Goal: Complete application form

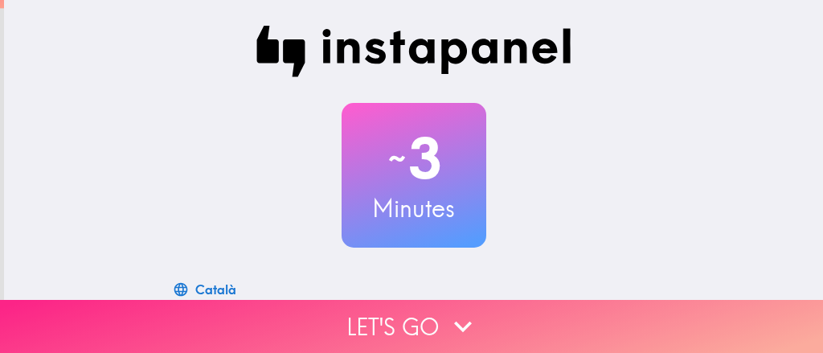
click at [439, 314] on button "Let's go" at bounding box center [411, 326] width 823 height 53
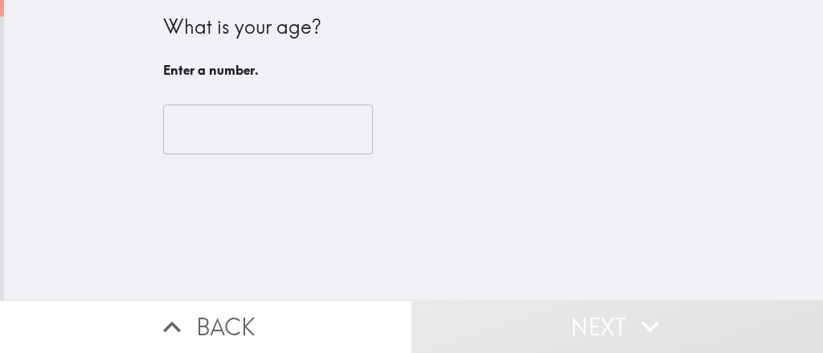
click at [317, 126] on input "number" at bounding box center [268, 129] width 210 height 50
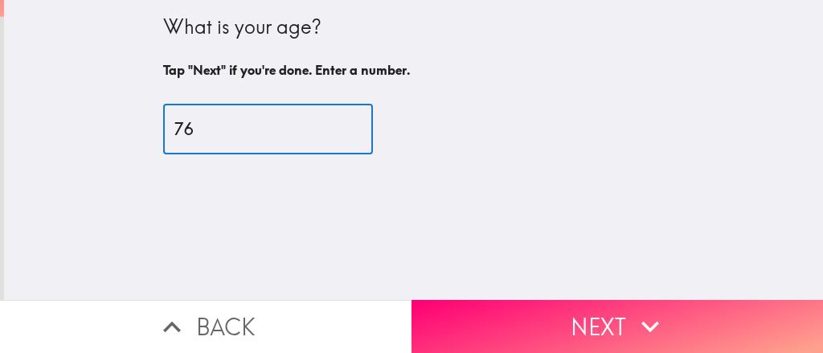
type input "76"
click at [558, 329] on button "Next" at bounding box center [616, 326] width 411 height 53
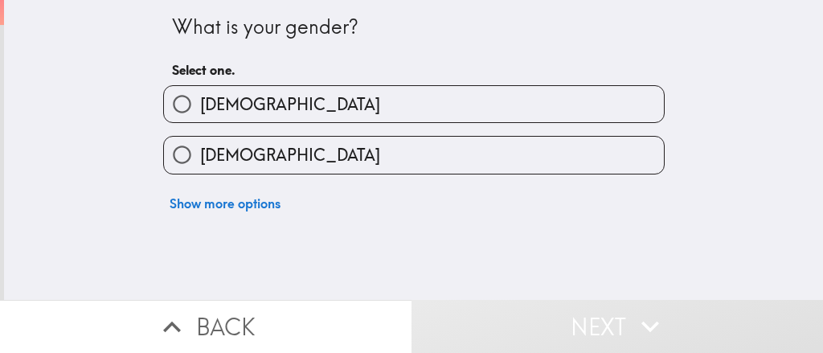
click at [377, 170] on label "[DEMOGRAPHIC_DATA]" at bounding box center [414, 155] width 500 height 36
click at [200, 170] on input "[DEMOGRAPHIC_DATA]" at bounding box center [182, 155] width 36 height 36
radio input "true"
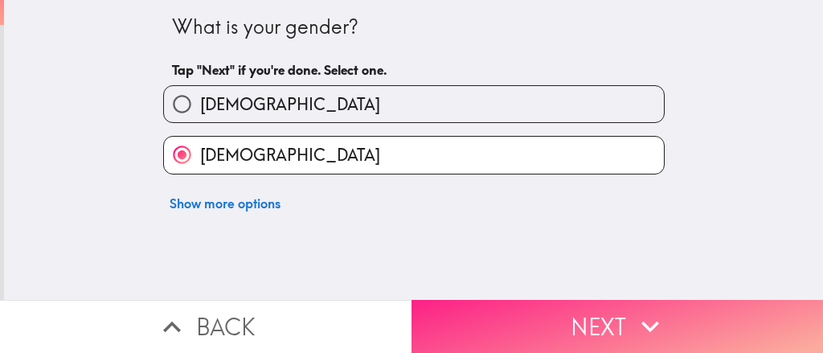
click at [501, 317] on button "Next" at bounding box center [616, 326] width 411 height 53
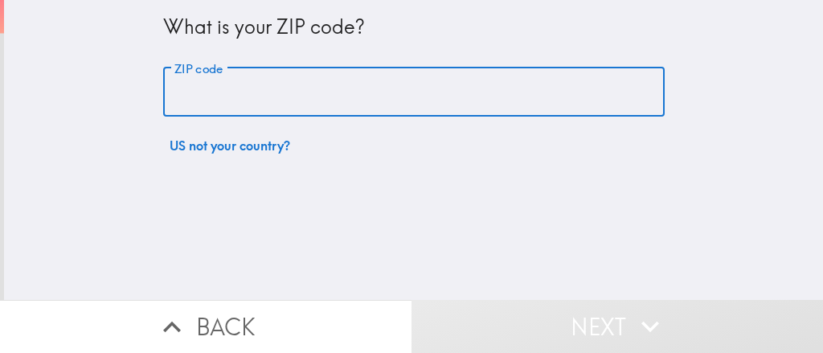
click at [347, 103] on input "ZIP code" at bounding box center [413, 92] width 501 height 50
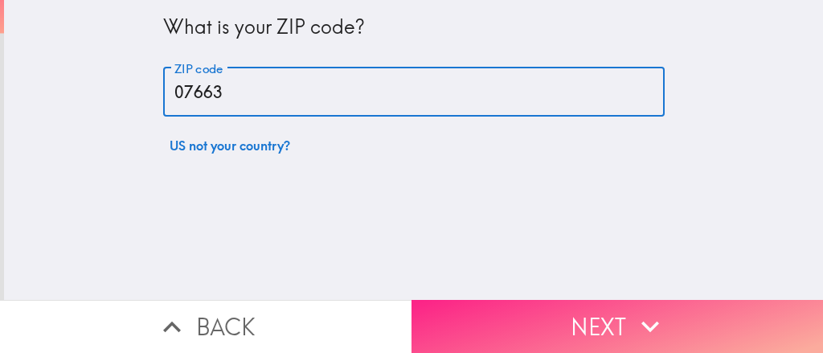
type input "07663"
click at [482, 320] on button "Next" at bounding box center [616, 326] width 411 height 53
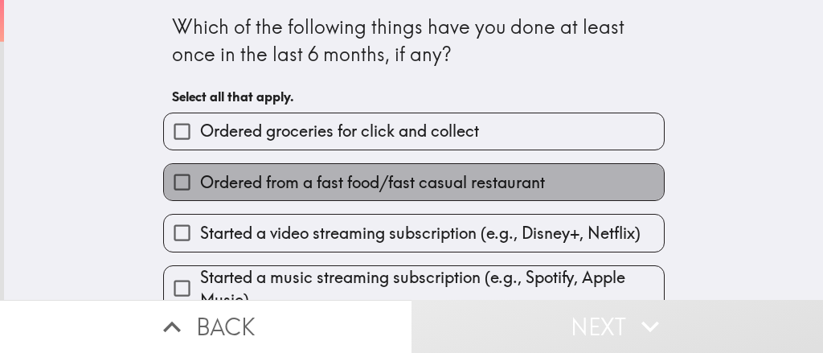
click at [352, 194] on span "Ordered from a fast food/fast casual restaurant" at bounding box center [372, 182] width 345 height 22
click at [200, 194] on input "Ordered from a fast food/fast casual restaurant" at bounding box center [182, 182] width 36 height 36
checkbox input "true"
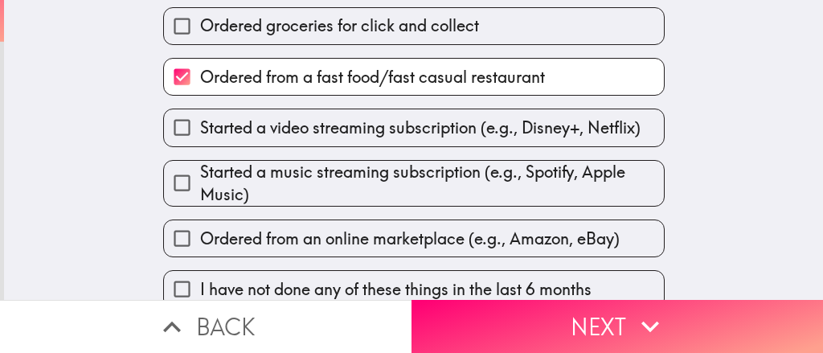
scroll to position [131, 0]
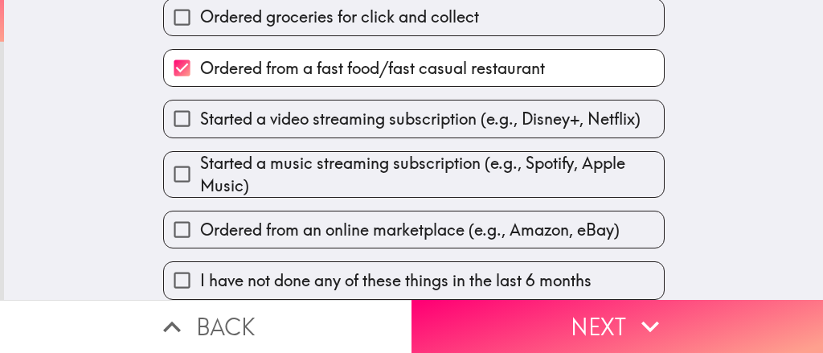
click at [353, 211] on label "Ordered from an online marketplace (e.g., Amazon, eBay)" at bounding box center [414, 229] width 500 height 36
click at [200, 211] on input "Ordered from an online marketplace (e.g., Amazon, eBay)" at bounding box center [182, 229] width 36 height 36
checkbox input "true"
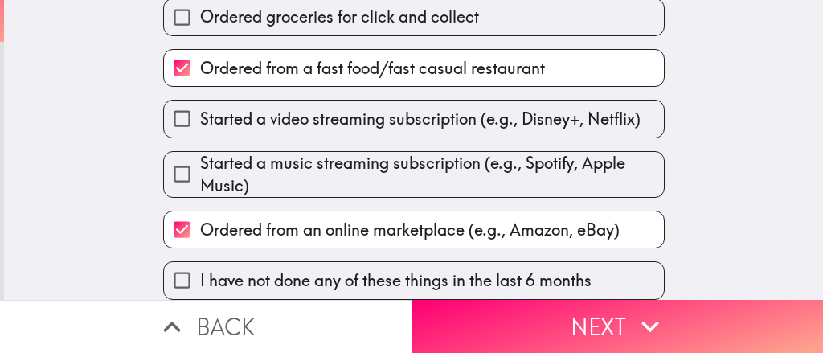
click at [448, 304] on button "Next" at bounding box center [616, 326] width 411 height 53
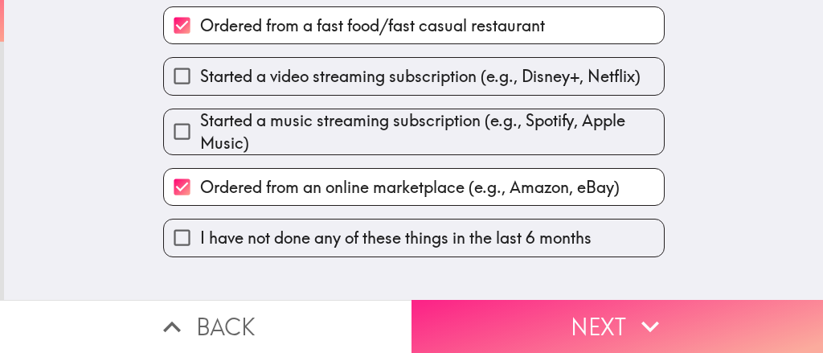
scroll to position [0, 0]
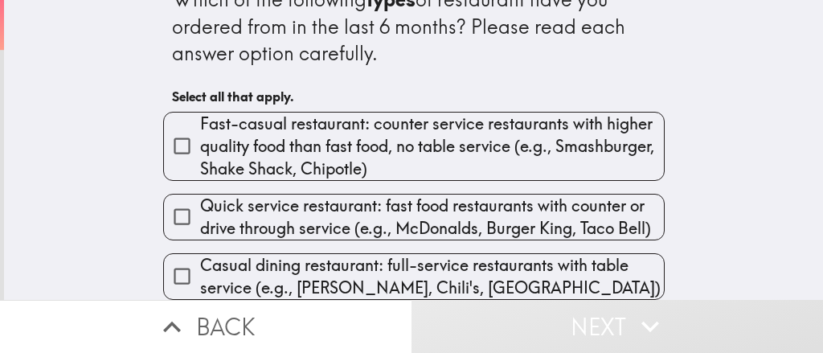
scroll to position [42, 0]
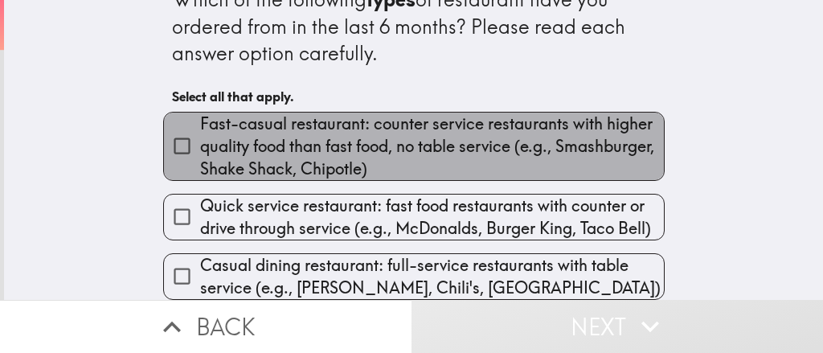
drag, startPoint x: 333, startPoint y: 136, endPoint x: 338, endPoint y: 143, distance: 8.7
click at [333, 136] on span "Fast-casual restaurant: counter service restaurants with higher quality food th…" at bounding box center [432, 145] width 464 height 67
click at [200, 136] on input "Fast-casual restaurant: counter service restaurants with higher quality food th…" at bounding box center [182, 146] width 36 height 36
checkbox input "true"
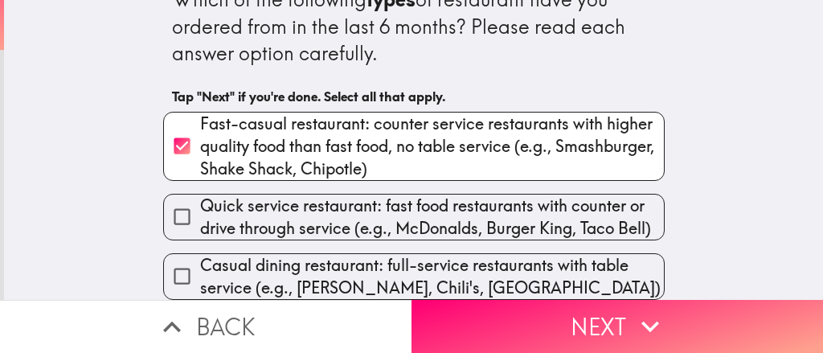
click at [336, 204] on span "Quick service restaurant: fast food restaurants with counter or drive through s…" at bounding box center [432, 216] width 464 height 45
click at [200, 204] on input "Quick service restaurant: fast food restaurants with counter or drive through s…" at bounding box center [182, 216] width 36 height 36
checkbox input "true"
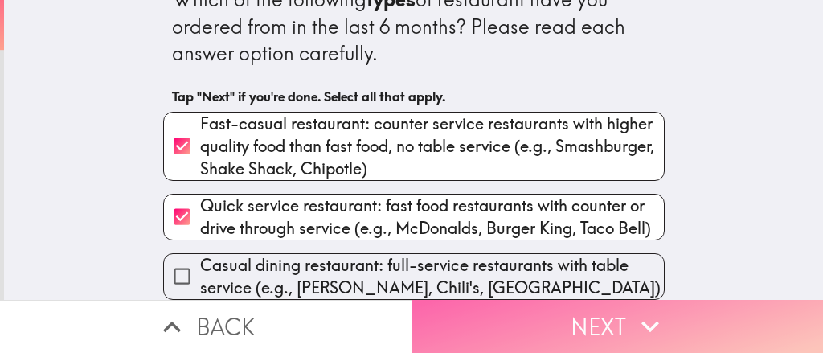
click at [520, 327] on button "Next" at bounding box center [616, 326] width 411 height 53
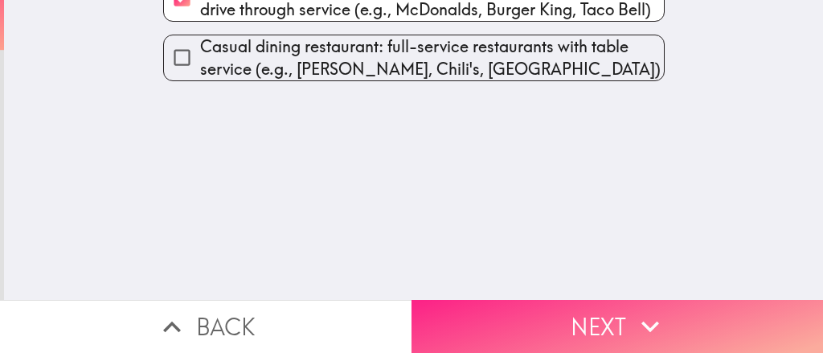
scroll to position [0, 0]
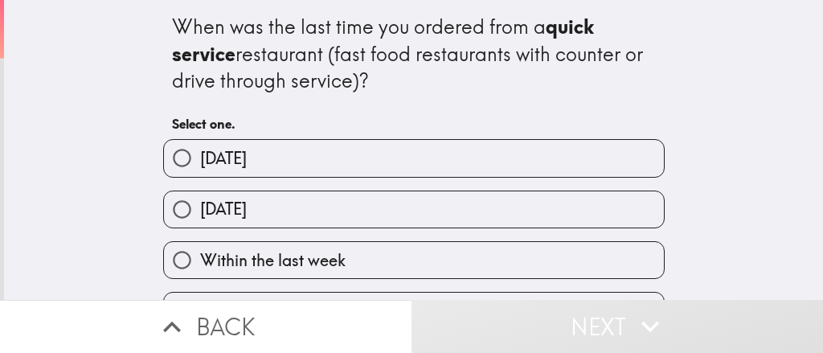
click at [317, 195] on label "[DATE]" at bounding box center [414, 209] width 500 height 36
click at [440, 225] on label "[DATE]" at bounding box center [414, 209] width 500 height 36
click at [200, 225] on input "[DATE]" at bounding box center [182, 209] width 36 height 36
radio input "true"
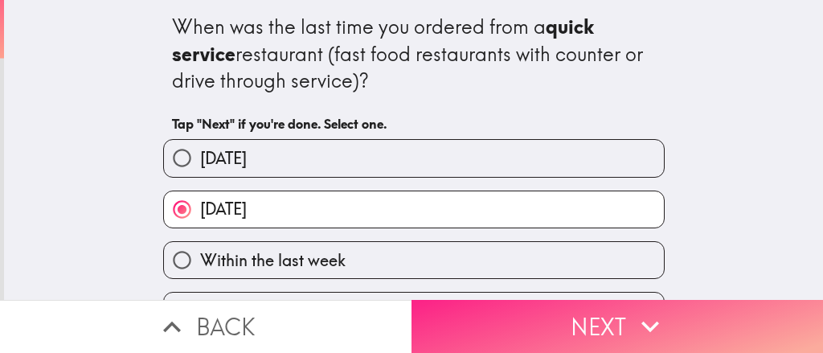
click at [489, 300] on button "Next" at bounding box center [616, 326] width 411 height 53
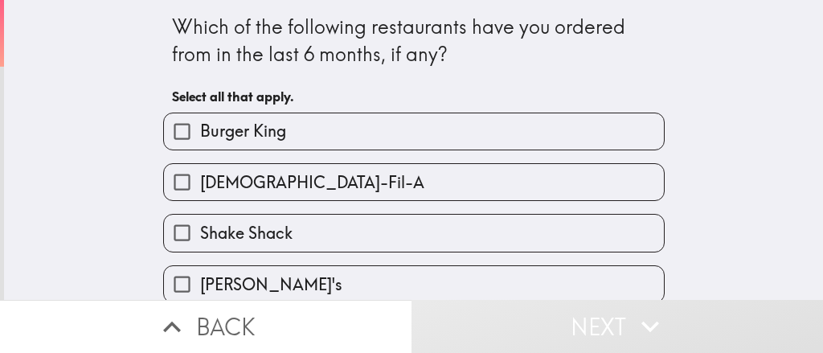
click at [307, 132] on label "Burger King" at bounding box center [414, 131] width 500 height 36
click at [200, 132] on input "Burger King" at bounding box center [182, 131] width 36 height 36
checkbox input "true"
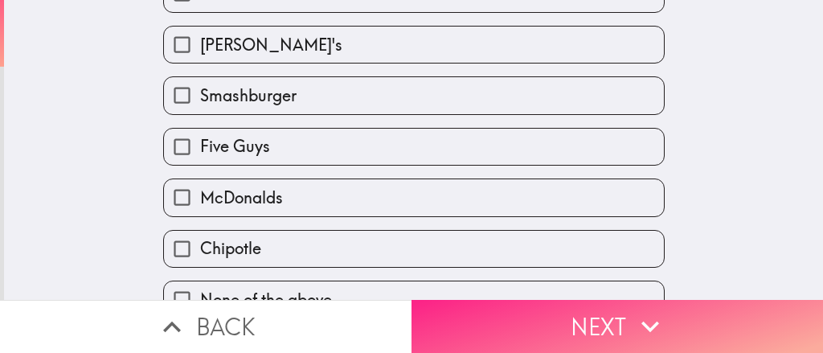
scroll to position [278, 0]
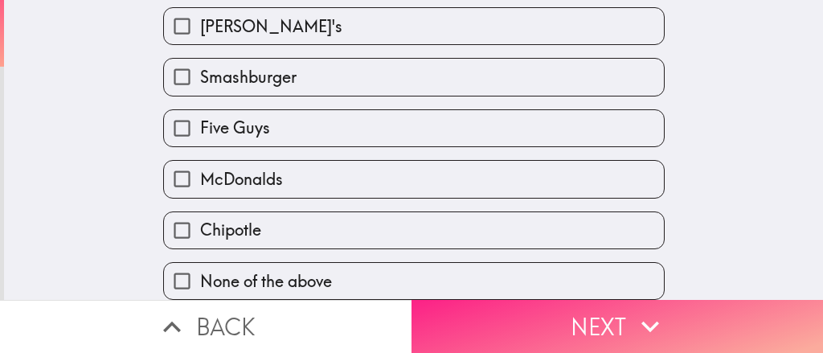
click at [456, 305] on button "Next" at bounding box center [616, 326] width 411 height 53
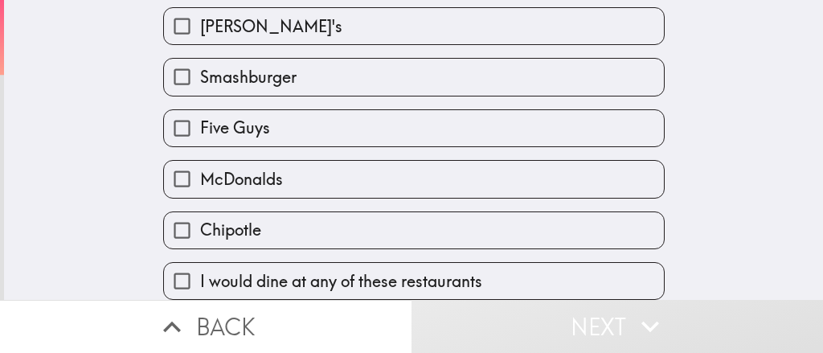
scroll to position [278, 0]
click at [350, 270] on span "I would dine at any of these restaurants" at bounding box center [341, 281] width 282 height 22
click at [200, 263] on input "I would dine at any of these restaurants" at bounding box center [182, 281] width 36 height 36
checkbox input "true"
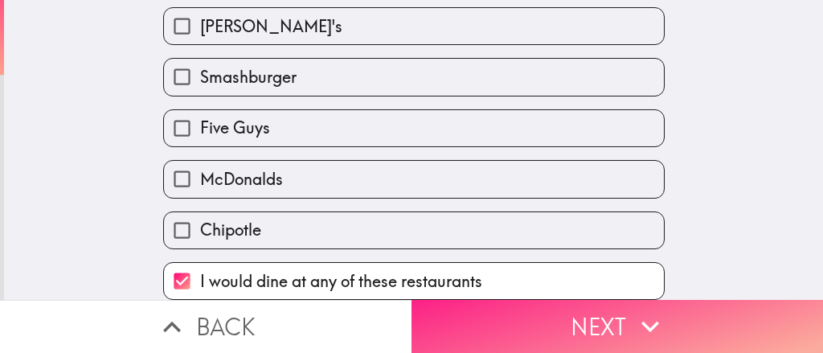
click at [489, 313] on button "Next" at bounding box center [616, 326] width 411 height 53
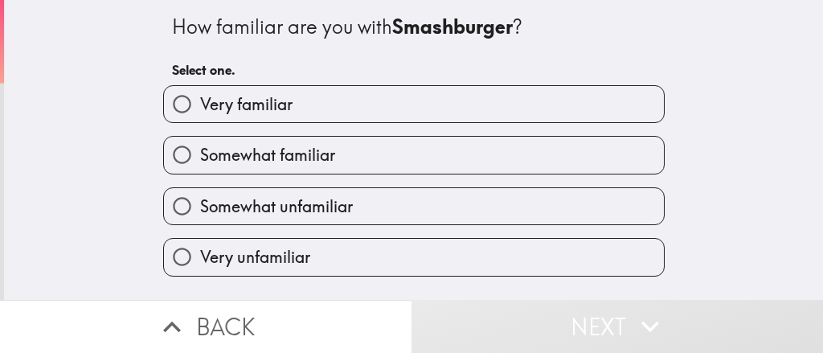
click at [312, 212] on span "Somewhat unfamiliar" at bounding box center [276, 206] width 153 height 22
click at [200, 212] on input "Somewhat unfamiliar" at bounding box center [182, 206] width 36 height 36
radio input "true"
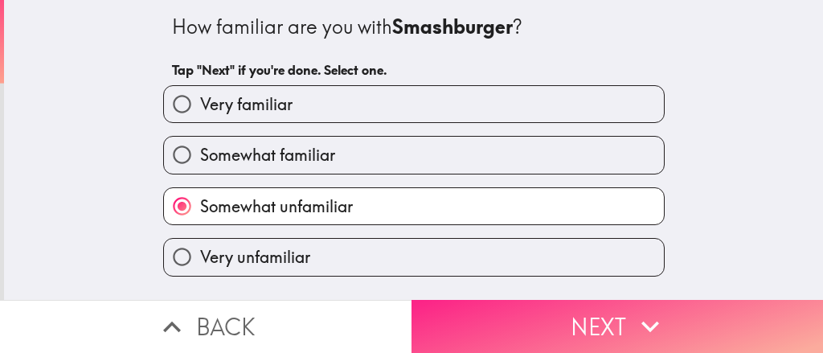
click at [499, 321] on button "Next" at bounding box center [616, 326] width 411 height 53
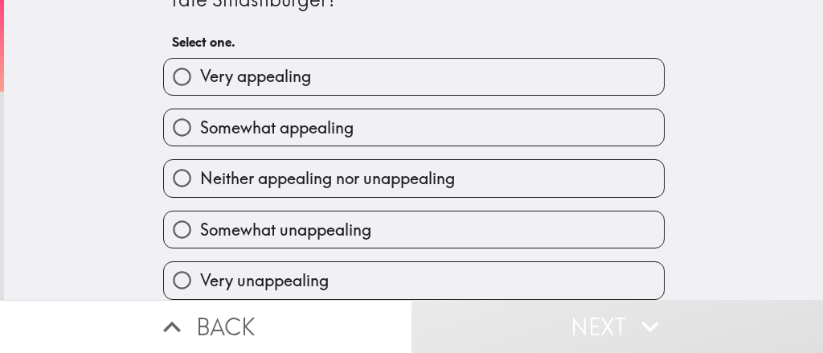
scroll to position [908, 0]
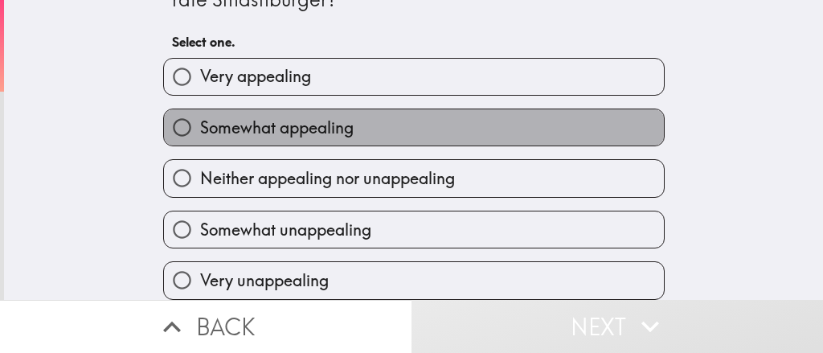
click at [368, 119] on label "Somewhat appealing" at bounding box center [414, 127] width 500 height 36
click at [200, 119] on input "Somewhat appealing" at bounding box center [182, 127] width 36 height 36
radio input "true"
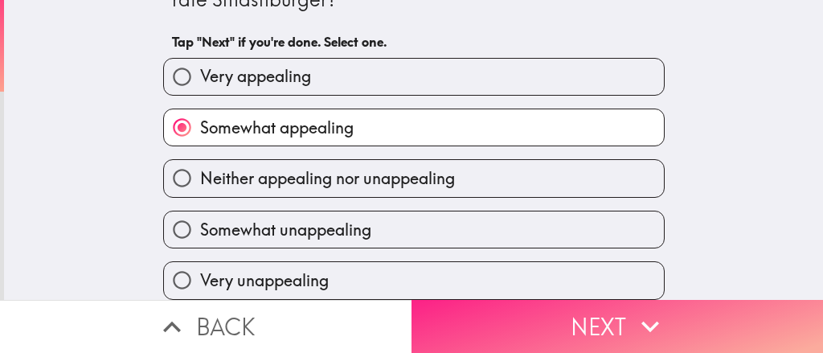
click at [452, 329] on button "Next" at bounding box center [616, 326] width 411 height 53
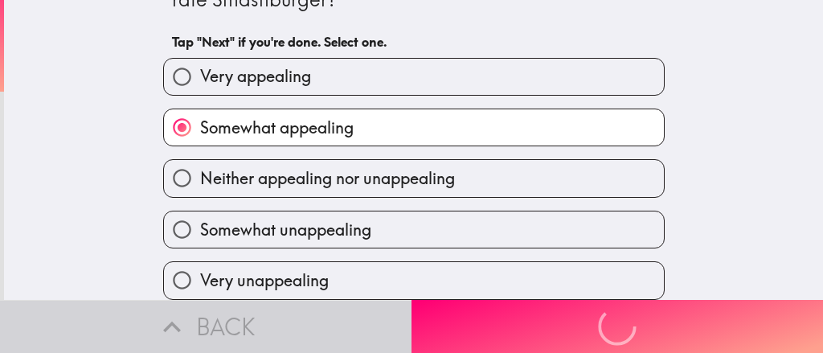
scroll to position [0, 0]
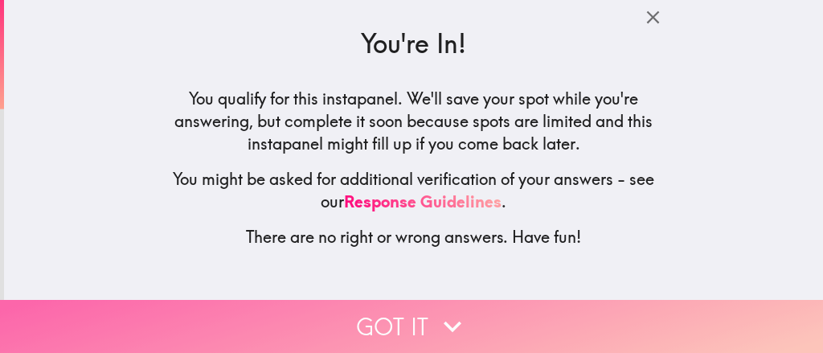
click at [485, 314] on button "Got it" at bounding box center [411, 326] width 823 height 53
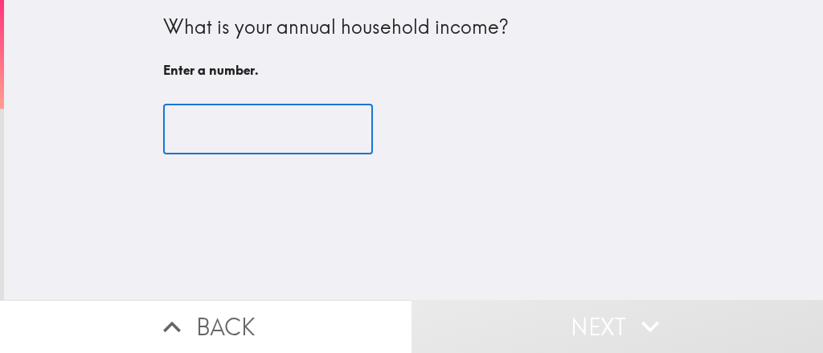
click at [271, 149] on input "number" at bounding box center [268, 129] width 210 height 50
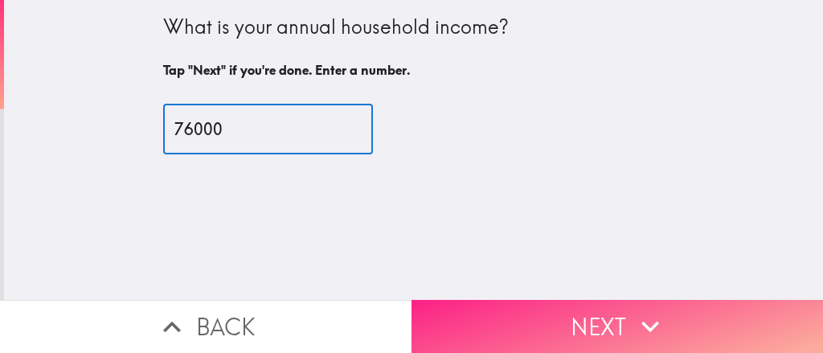
type input "76000"
click at [568, 317] on button "Next" at bounding box center [616, 326] width 411 height 53
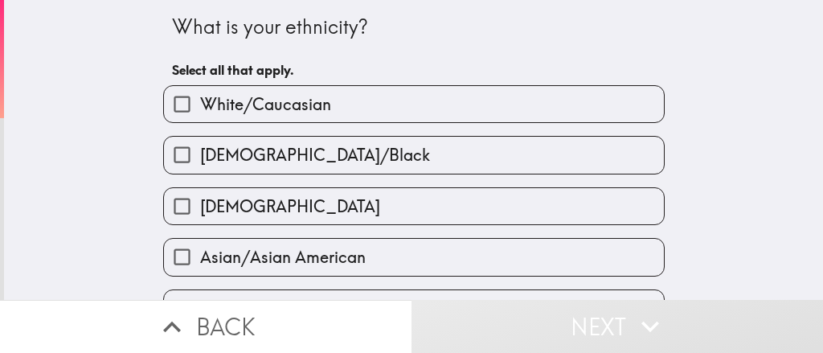
click at [329, 94] on label "White/Caucasian" at bounding box center [414, 104] width 500 height 36
click at [200, 94] on input "White/Caucasian" at bounding box center [182, 104] width 36 height 36
checkbox input "true"
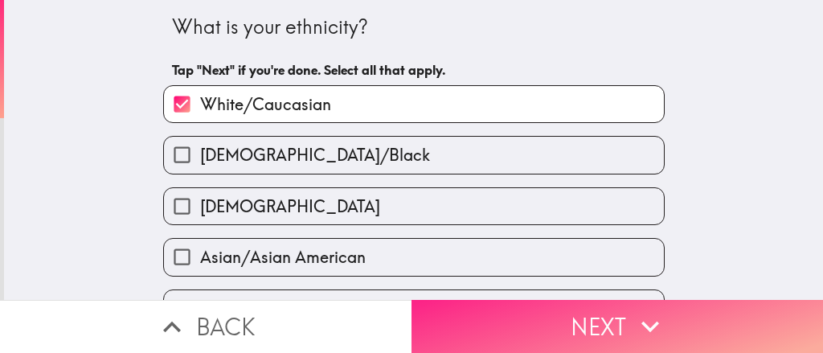
click at [491, 320] on button "Next" at bounding box center [616, 326] width 411 height 53
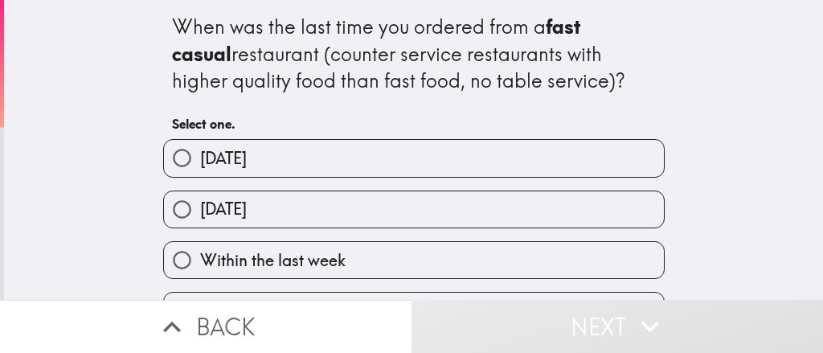
click at [301, 154] on label "[DATE]" at bounding box center [414, 158] width 500 height 36
click at [200, 154] on input "[DATE]" at bounding box center [182, 158] width 36 height 36
radio input "true"
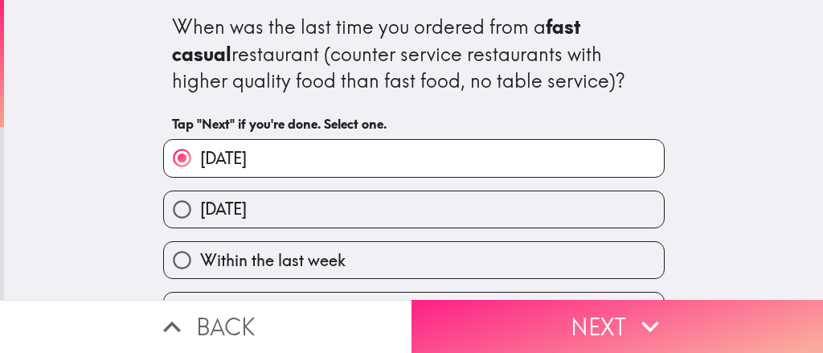
click at [480, 312] on button "Next" at bounding box center [616, 326] width 411 height 53
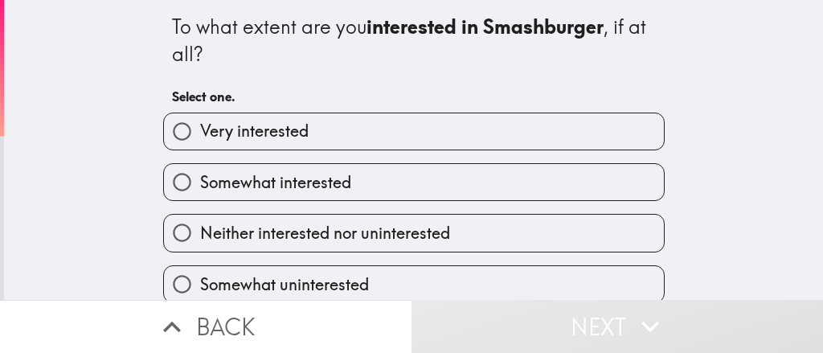
click at [443, 317] on button "Next" at bounding box center [616, 326] width 411 height 53
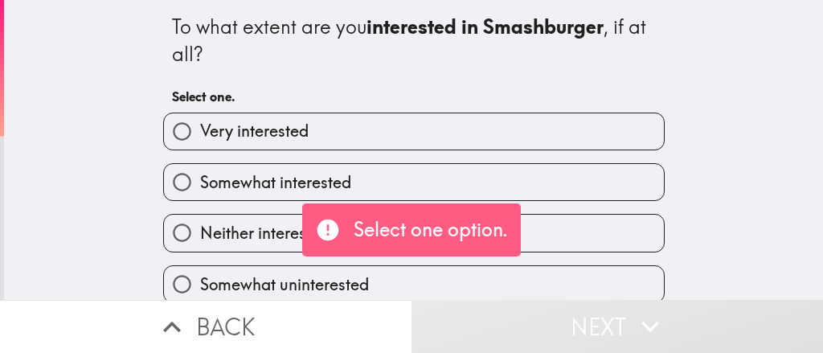
click at [401, 176] on label "Somewhat interested" at bounding box center [414, 182] width 500 height 36
click at [200, 176] on input "Somewhat interested" at bounding box center [182, 182] width 36 height 36
radio input "true"
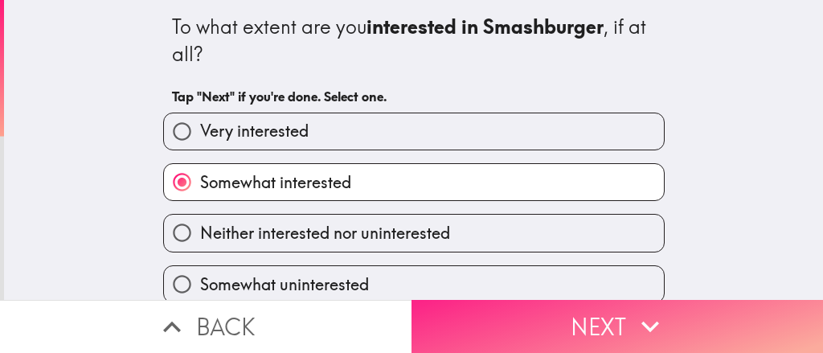
click at [464, 300] on button "Next" at bounding box center [616, 326] width 411 height 53
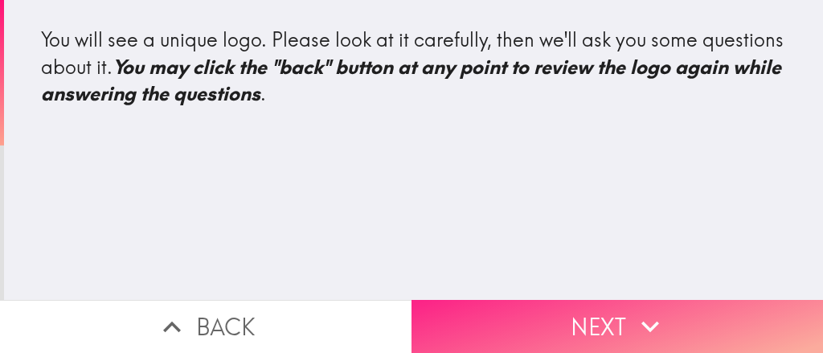
click at [492, 309] on button "Next" at bounding box center [616, 326] width 411 height 53
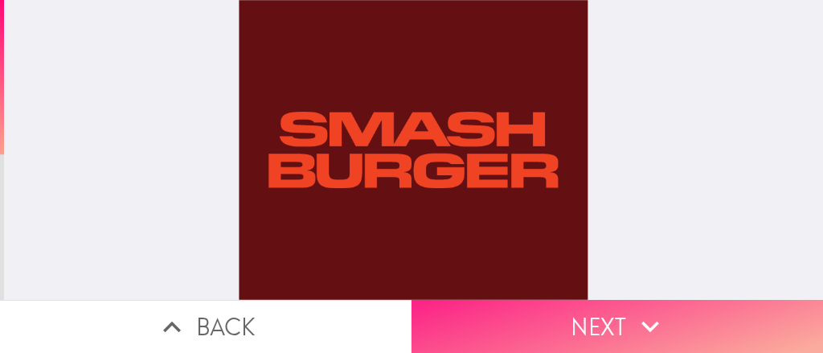
click at [611, 304] on button "Next" at bounding box center [616, 326] width 411 height 53
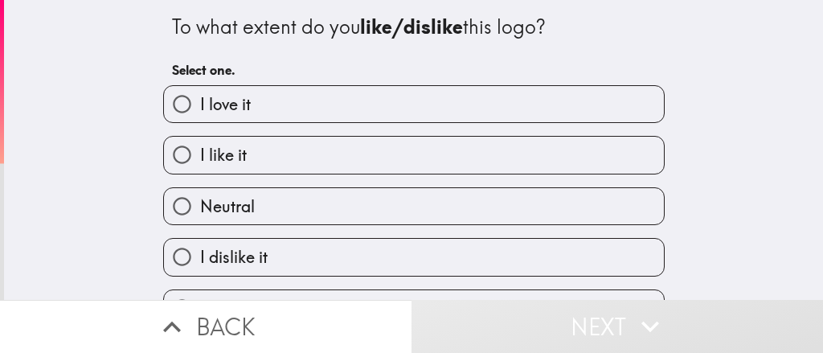
click at [314, 210] on label "Neutral" at bounding box center [414, 206] width 500 height 36
click at [200, 210] on input "Neutral" at bounding box center [182, 206] width 36 height 36
radio input "true"
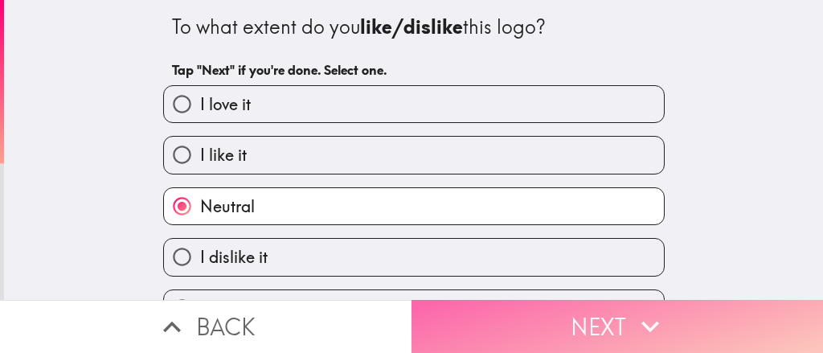
click at [488, 312] on button "Next" at bounding box center [616, 326] width 411 height 53
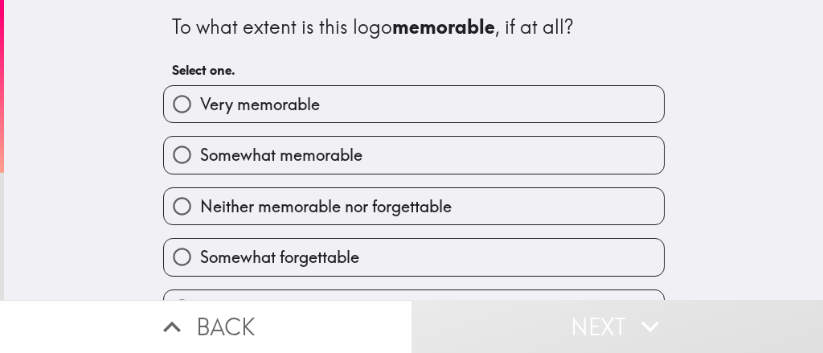
click at [303, 149] on span "Somewhat memorable" at bounding box center [281, 155] width 162 height 22
click at [200, 149] on input "Somewhat memorable" at bounding box center [182, 155] width 36 height 36
radio input "true"
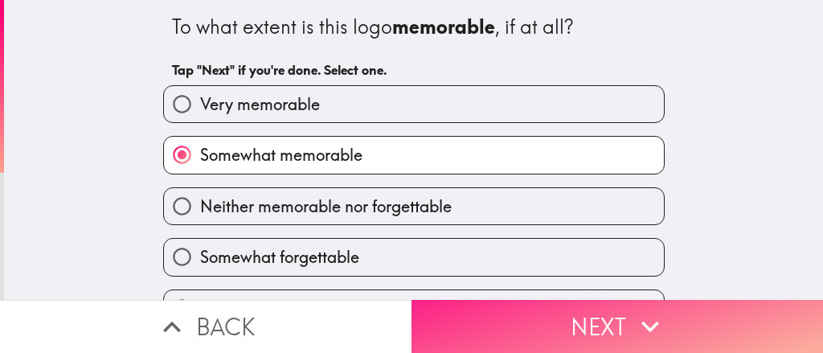
click at [459, 300] on button "Next" at bounding box center [616, 326] width 411 height 53
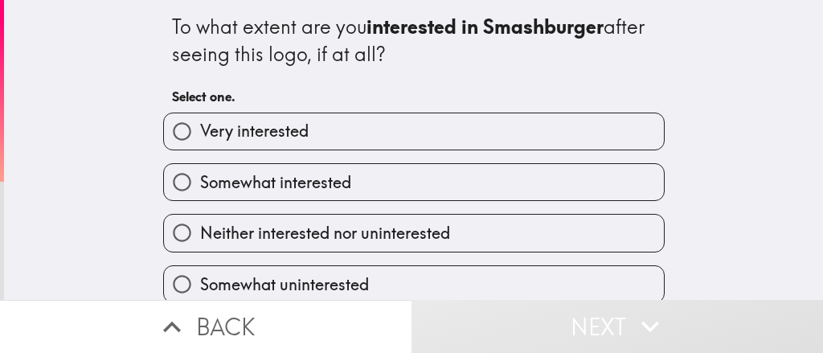
click at [401, 171] on label "Somewhat interested" at bounding box center [414, 182] width 500 height 36
click at [200, 171] on input "Somewhat interested" at bounding box center [182, 182] width 36 height 36
radio input "true"
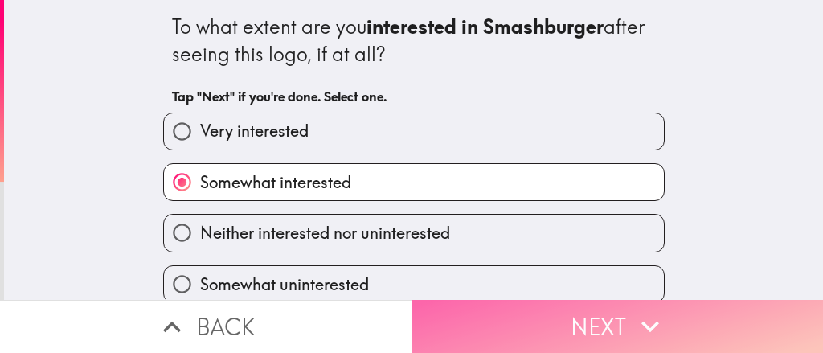
click at [462, 321] on button "Next" at bounding box center [616, 326] width 411 height 53
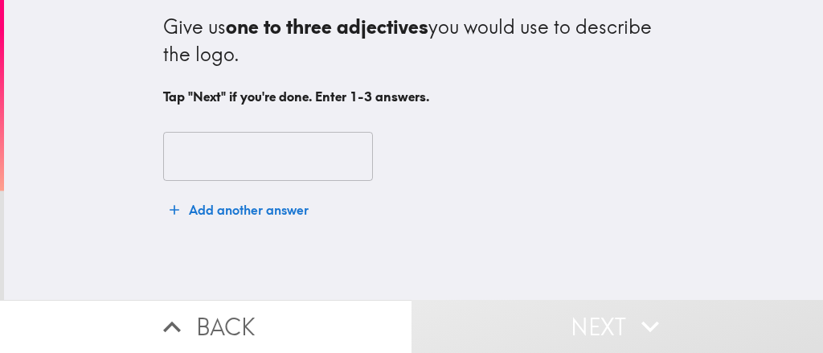
click at [286, 160] on input "text" at bounding box center [268, 157] width 210 height 50
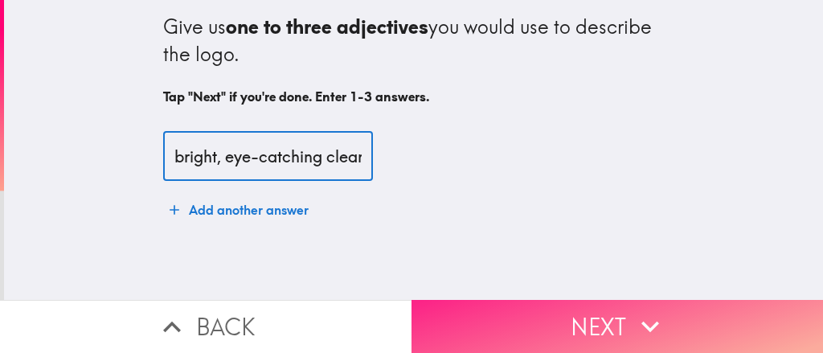
type input "bright, eye-catching clear"
click at [522, 310] on button "Next" at bounding box center [616, 326] width 411 height 53
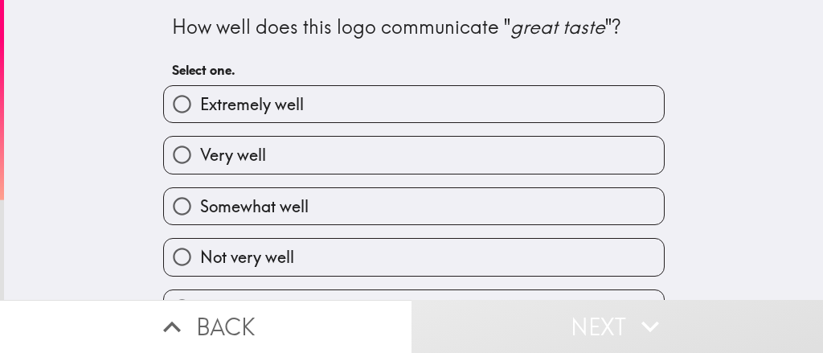
click at [305, 205] on label "Somewhat well" at bounding box center [414, 206] width 500 height 36
click at [200, 205] on input "Somewhat well" at bounding box center [182, 206] width 36 height 36
radio input "true"
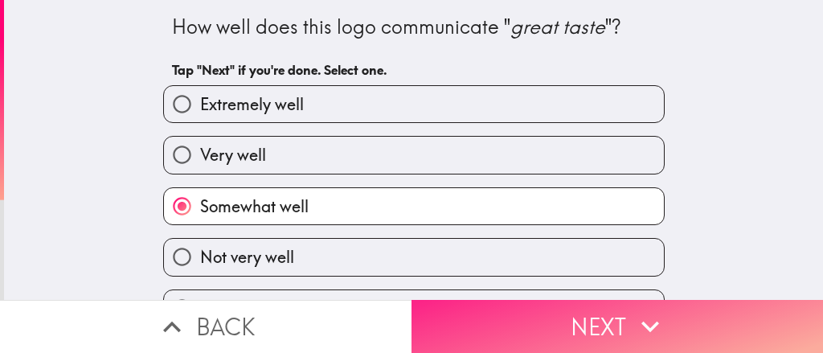
click at [459, 305] on button "Next" at bounding box center [616, 326] width 411 height 53
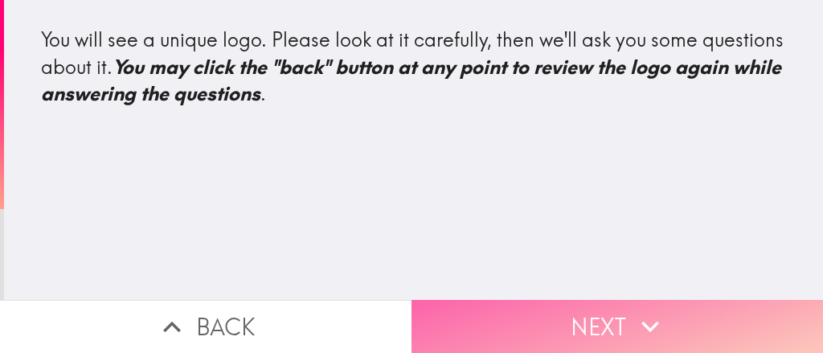
click at [595, 305] on button "Next" at bounding box center [616, 326] width 411 height 53
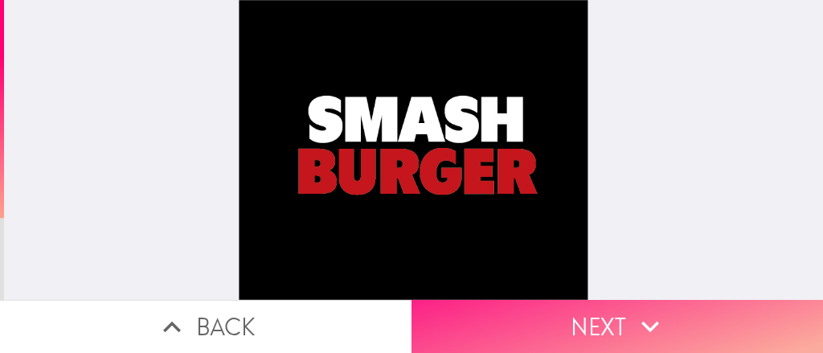
click at [481, 309] on button "Next" at bounding box center [616, 326] width 411 height 53
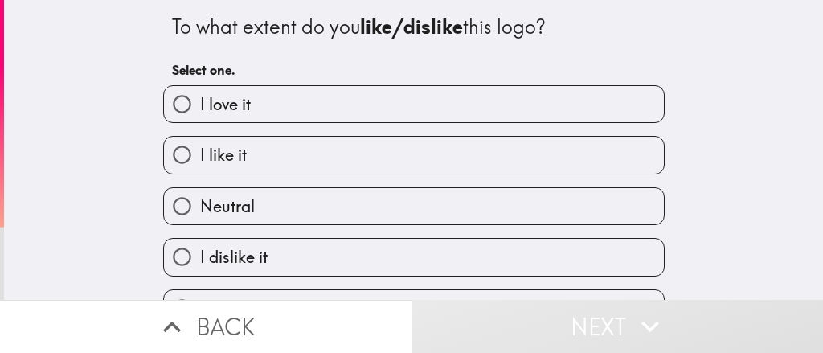
click at [335, 204] on label "Neutral" at bounding box center [414, 206] width 500 height 36
click at [200, 204] on input "Neutral" at bounding box center [182, 206] width 36 height 36
radio input "true"
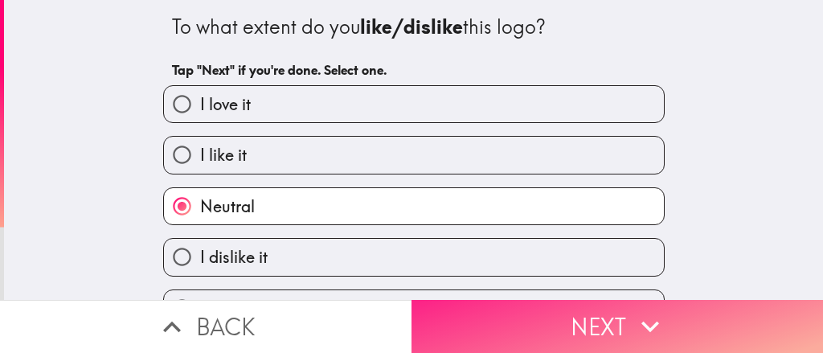
click at [437, 301] on button "Next" at bounding box center [616, 326] width 411 height 53
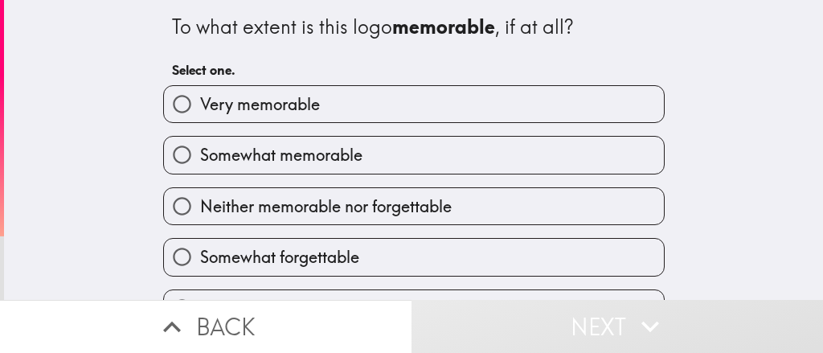
click at [279, 161] on span "Somewhat memorable" at bounding box center [281, 155] width 162 height 22
click at [200, 161] on input "Somewhat memorable" at bounding box center [182, 155] width 36 height 36
radio input "true"
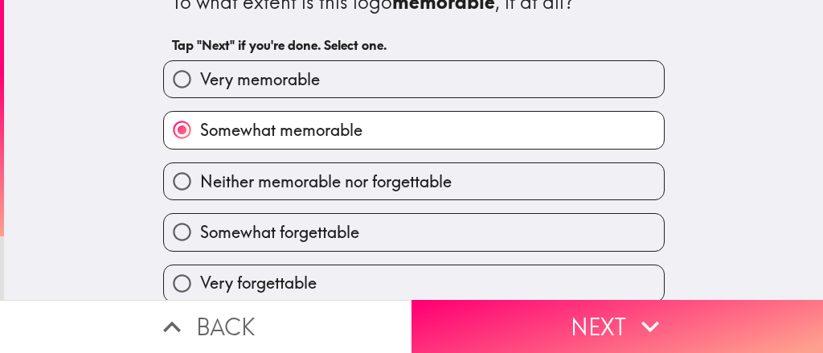
scroll to position [40, 0]
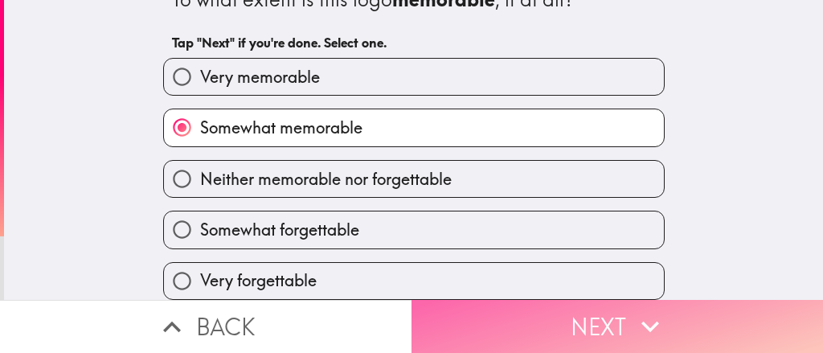
click at [467, 307] on button "Next" at bounding box center [616, 326] width 411 height 53
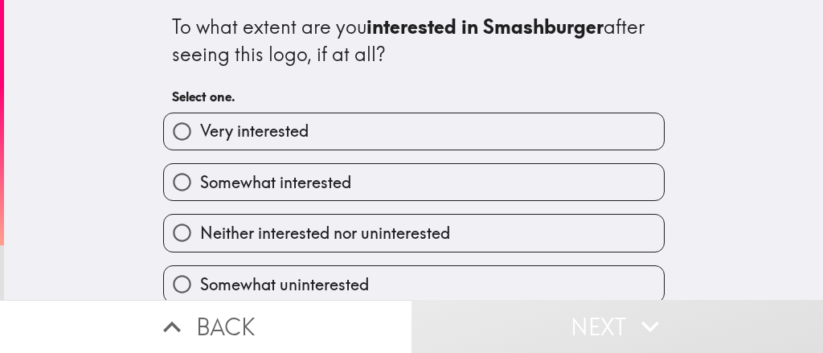
click at [421, 197] on label "Somewhat interested" at bounding box center [414, 182] width 500 height 36
click at [200, 197] on input "Somewhat interested" at bounding box center [182, 182] width 36 height 36
radio input "true"
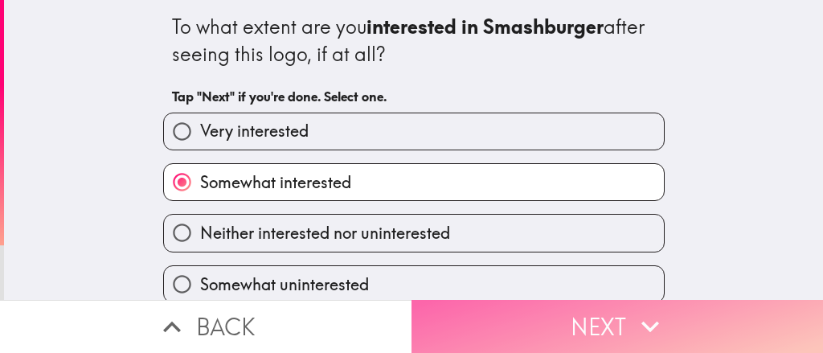
click at [484, 308] on button "Next" at bounding box center [616, 326] width 411 height 53
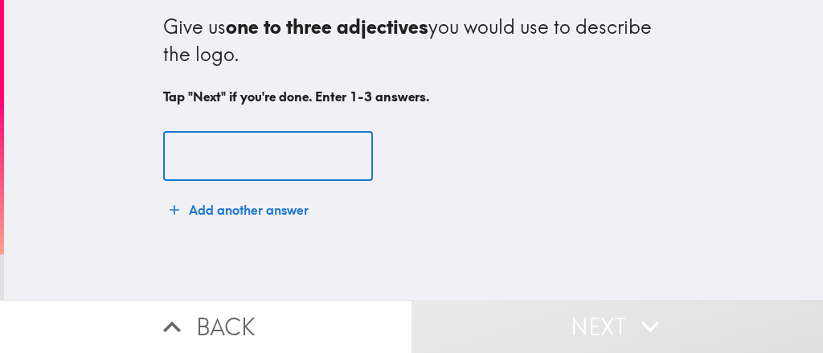
click at [269, 141] on input "text" at bounding box center [268, 157] width 210 height 50
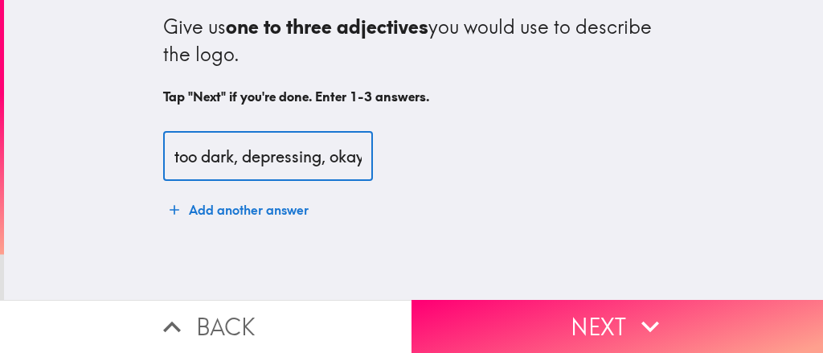
click at [320, 158] on input "too dark, depressing, okay" at bounding box center [268, 157] width 210 height 50
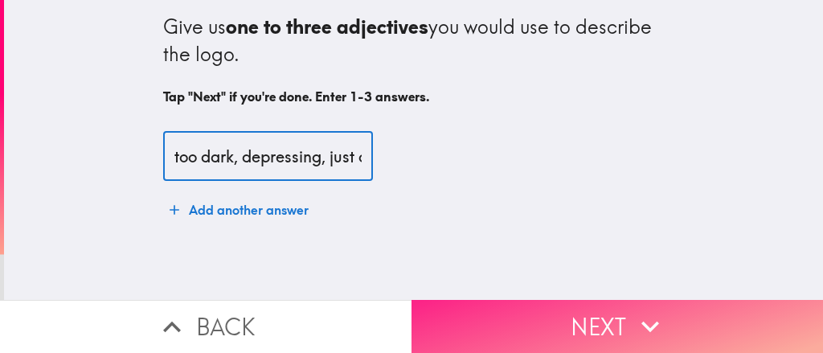
type input "too dark, depressing, just okay"
drag, startPoint x: 507, startPoint y: 301, endPoint x: 508, endPoint y: 289, distance: 11.3
click at [507, 300] on button "Next" at bounding box center [616, 326] width 411 height 53
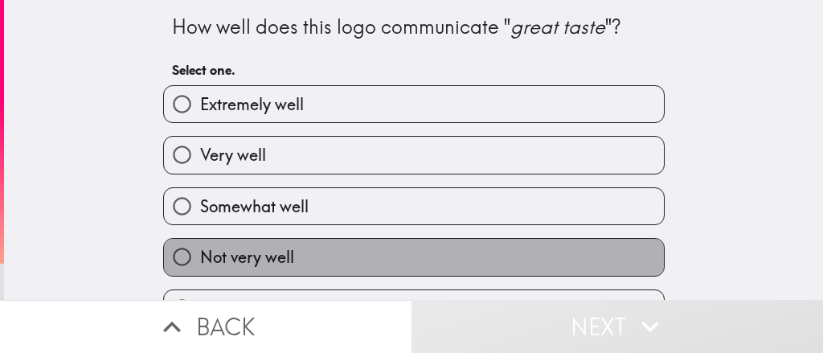
click at [275, 245] on label "Not very well" at bounding box center [414, 257] width 500 height 36
click at [200, 245] on input "Not very well" at bounding box center [182, 257] width 36 height 36
radio input "true"
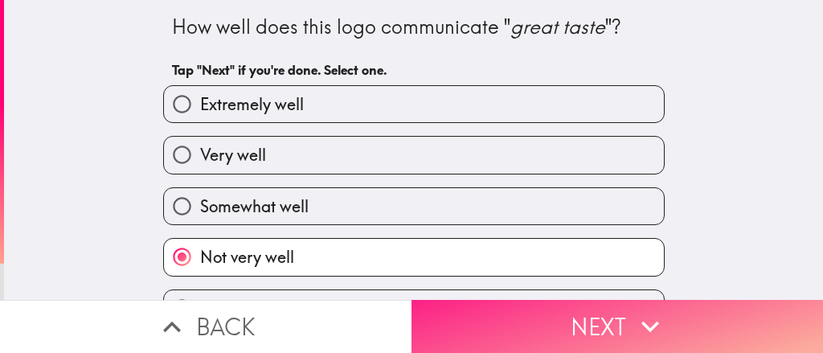
click at [531, 318] on button "Next" at bounding box center [616, 326] width 411 height 53
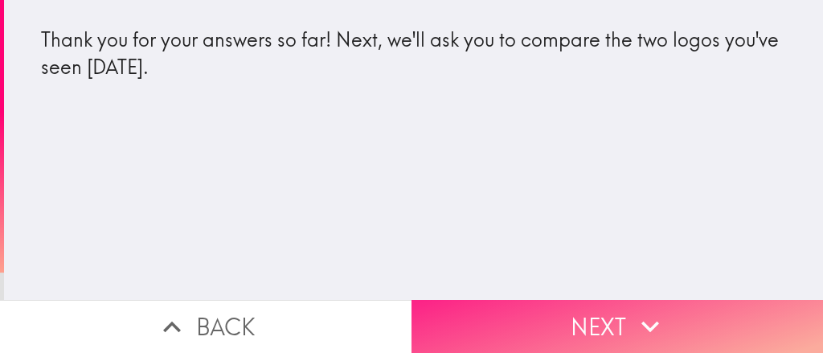
click at [486, 300] on button "Next" at bounding box center [616, 326] width 411 height 53
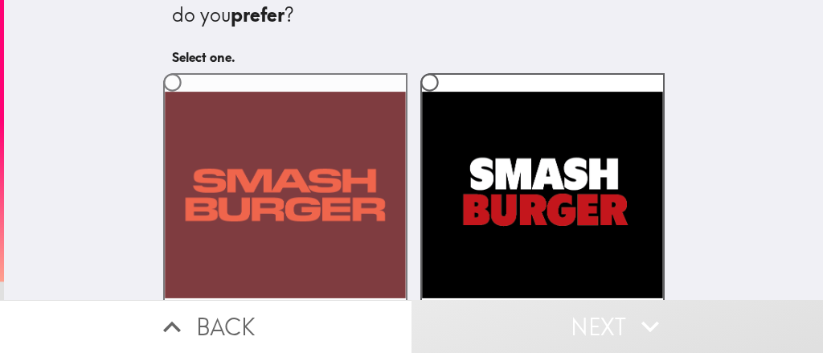
scroll to position [40, 0]
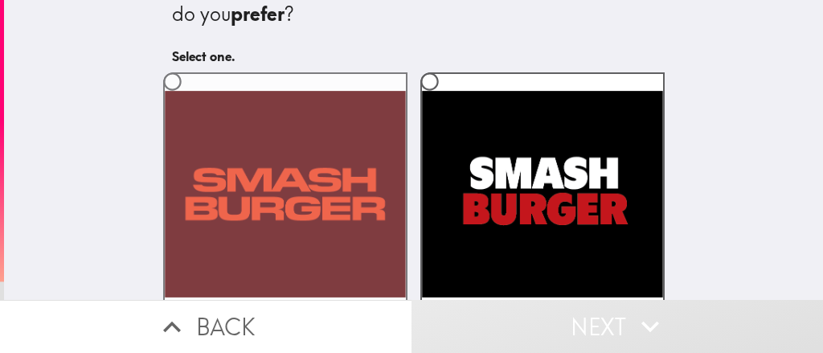
click at [154, 82] on input "radio" at bounding box center [172, 81] width 36 height 36
radio input "true"
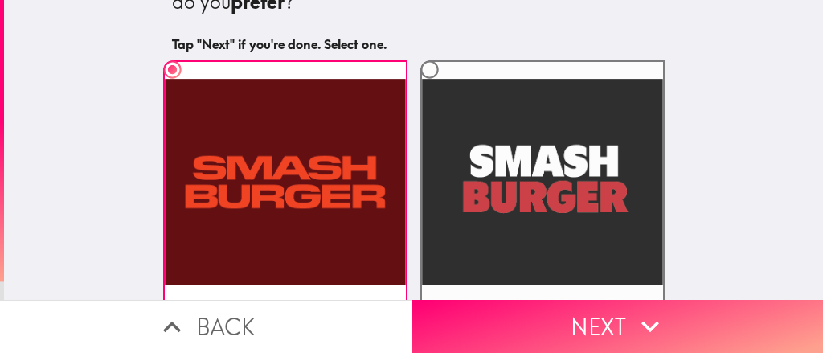
scroll to position [121, 0]
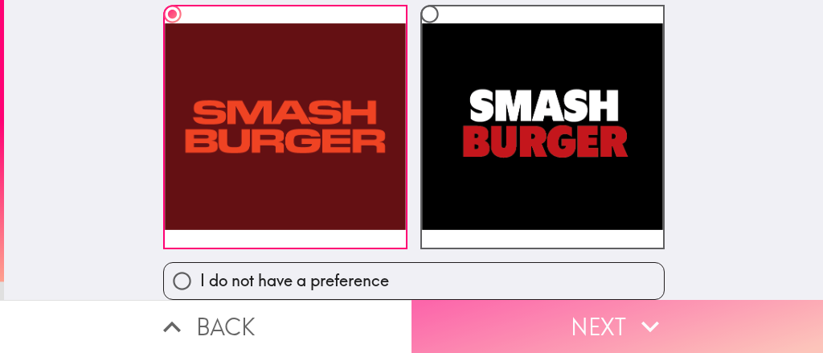
click at [532, 321] on button "Next" at bounding box center [616, 326] width 411 height 53
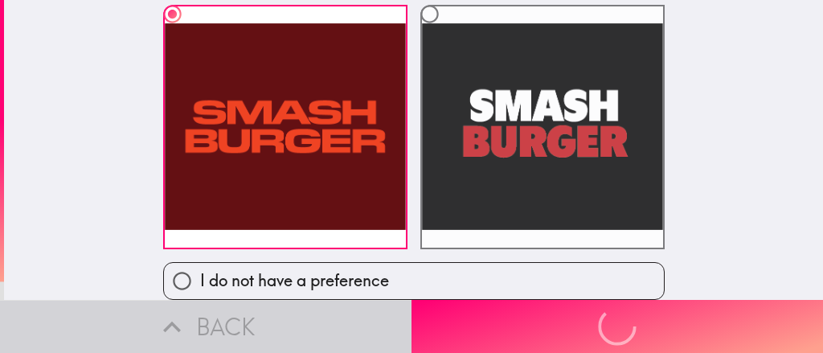
scroll to position [0, 0]
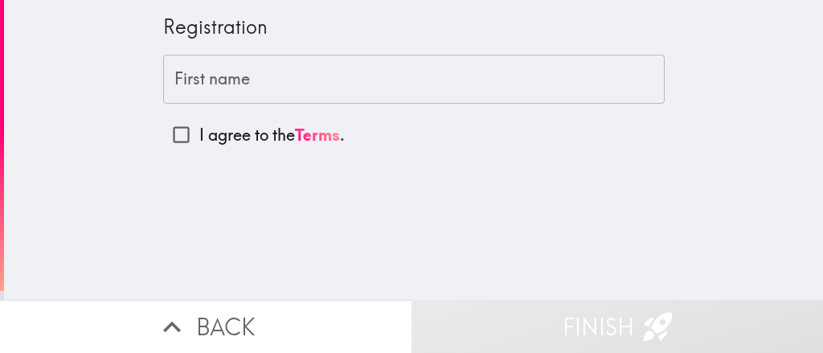
click at [273, 81] on input "First name" at bounding box center [413, 80] width 501 height 50
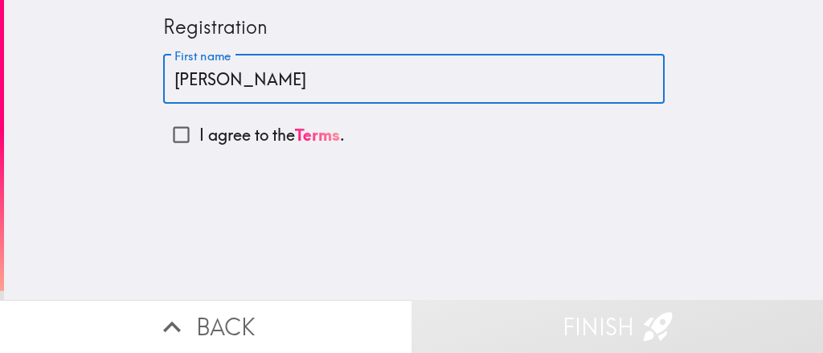
type input "[PERSON_NAME]"
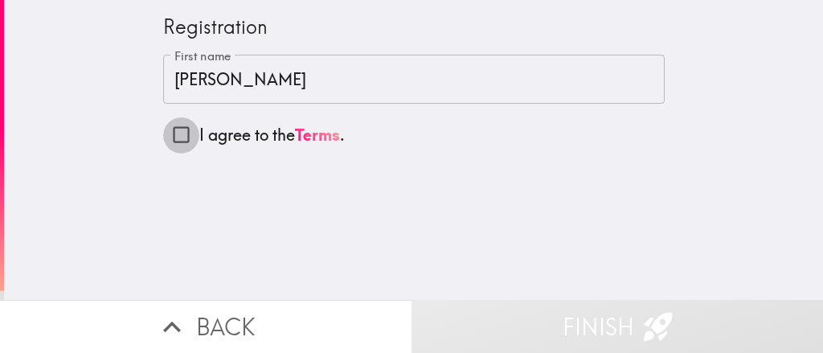
drag, startPoint x: 168, startPoint y: 136, endPoint x: 259, endPoint y: 139, distance: 90.9
click at [168, 137] on input "I agree to the Terms ." at bounding box center [181, 135] width 36 height 36
checkbox input "true"
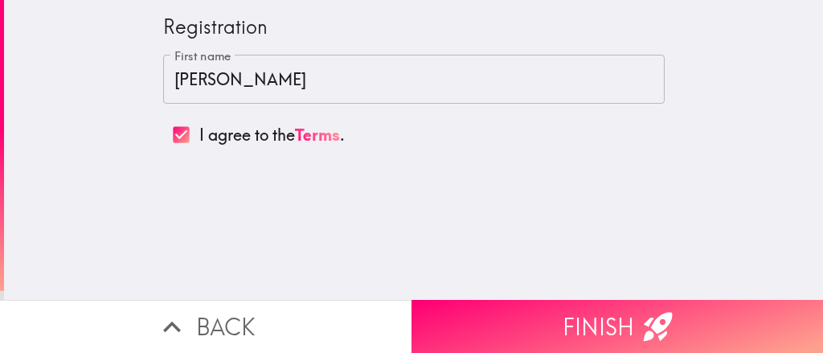
click at [471, 310] on button "Finish" at bounding box center [616, 326] width 411 height 53
